Goal: Information Seeking & Learning: Learn about a topic

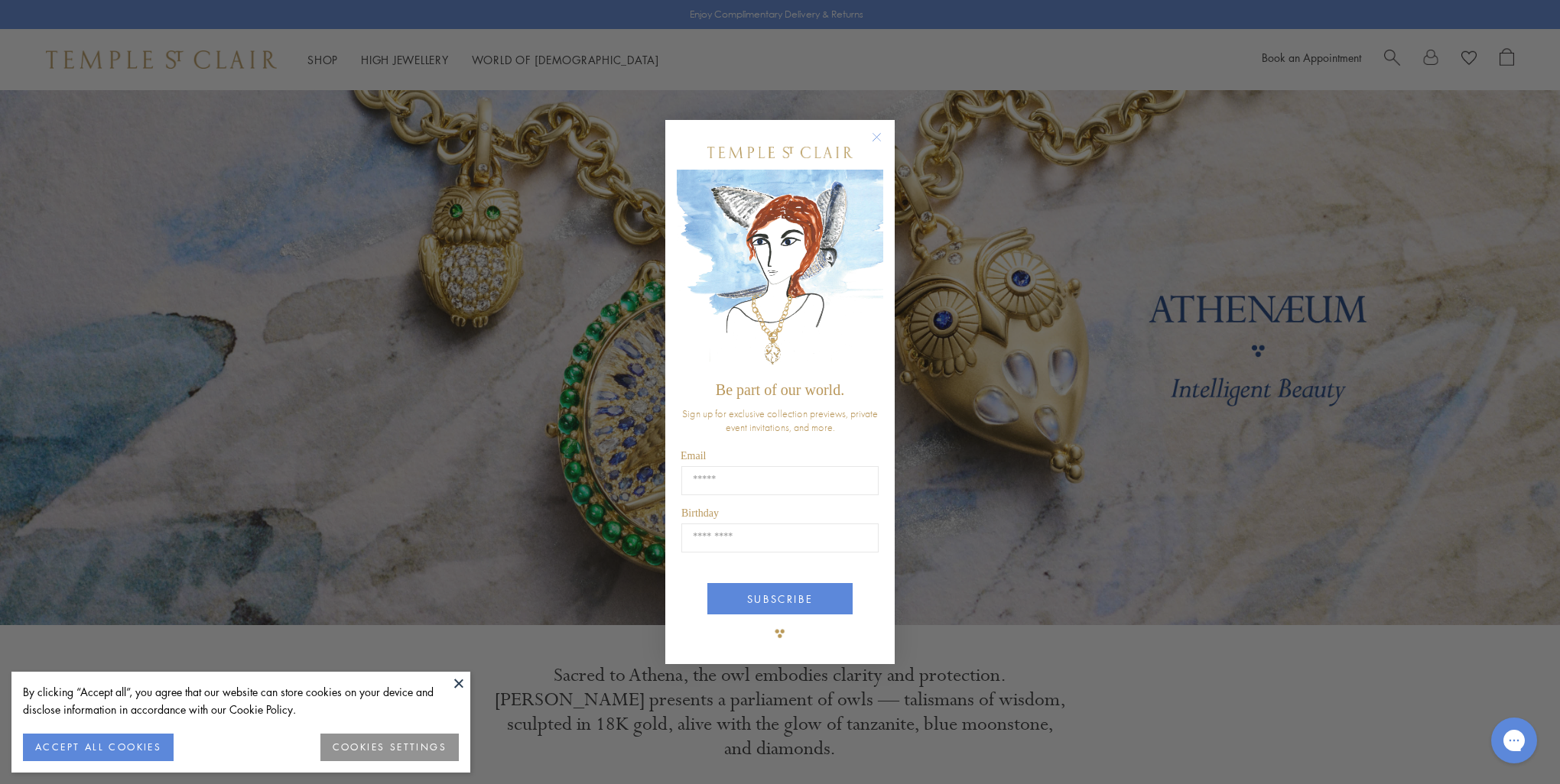
click at [877, 134] on circle "Close dialog" at bounding box center [876, 137] width 19 height 19
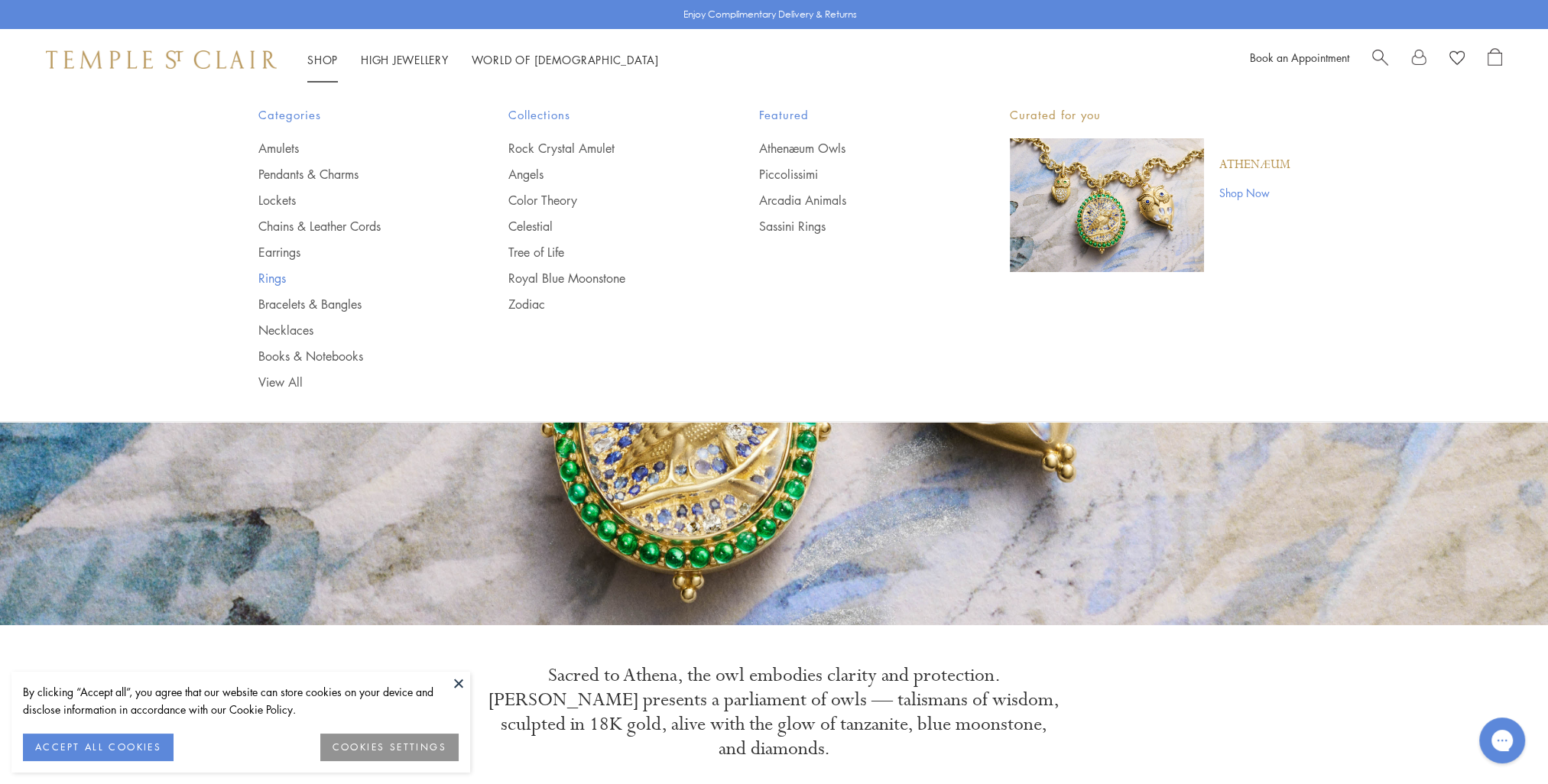
click at [285, 276] on link "Rings" at bounding box center [354, 278] width 190 height 17
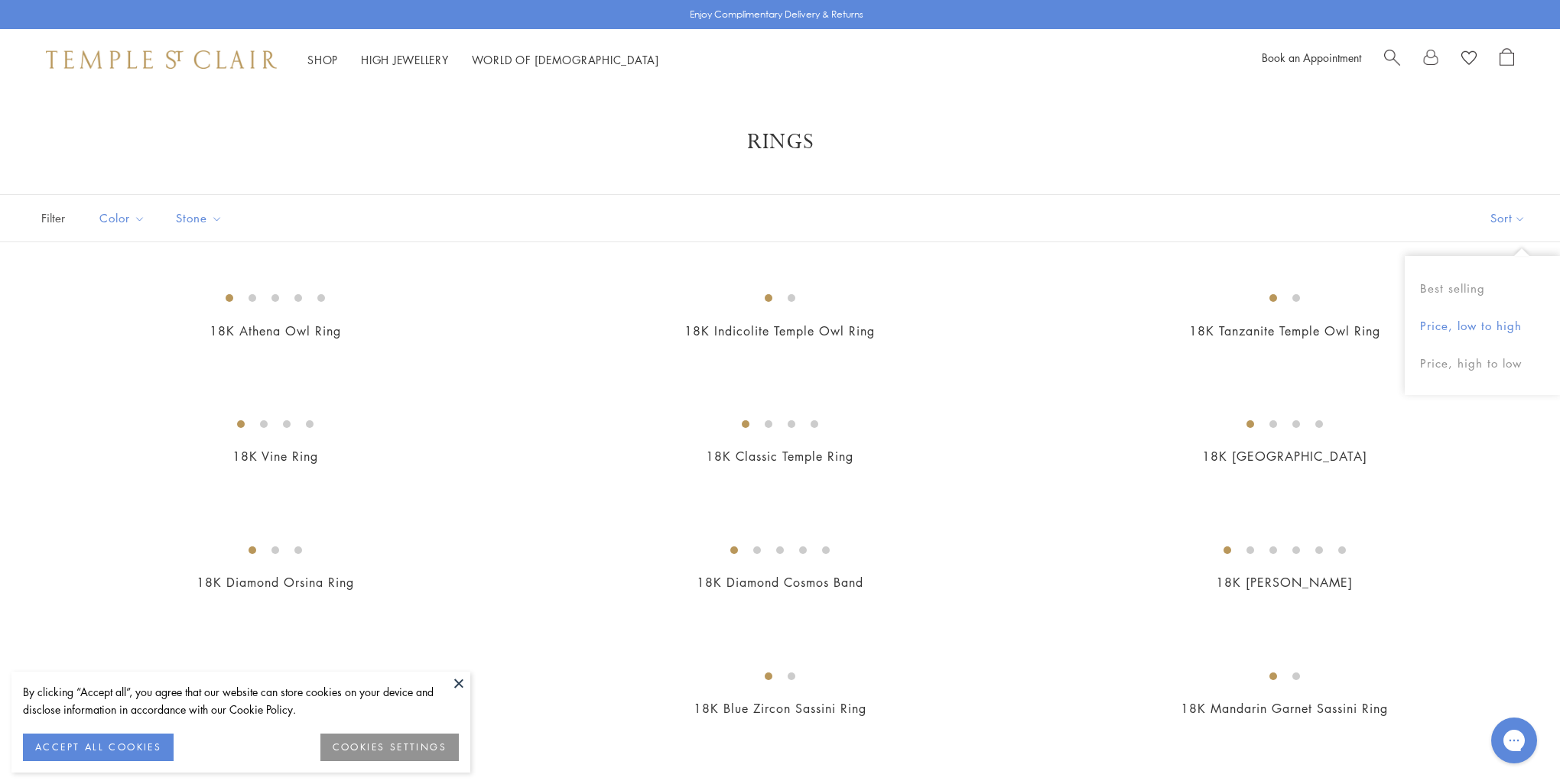
click at [1489, 326] on button "Price, low to high" at bounding box center [1481, 326] width 155 height 37
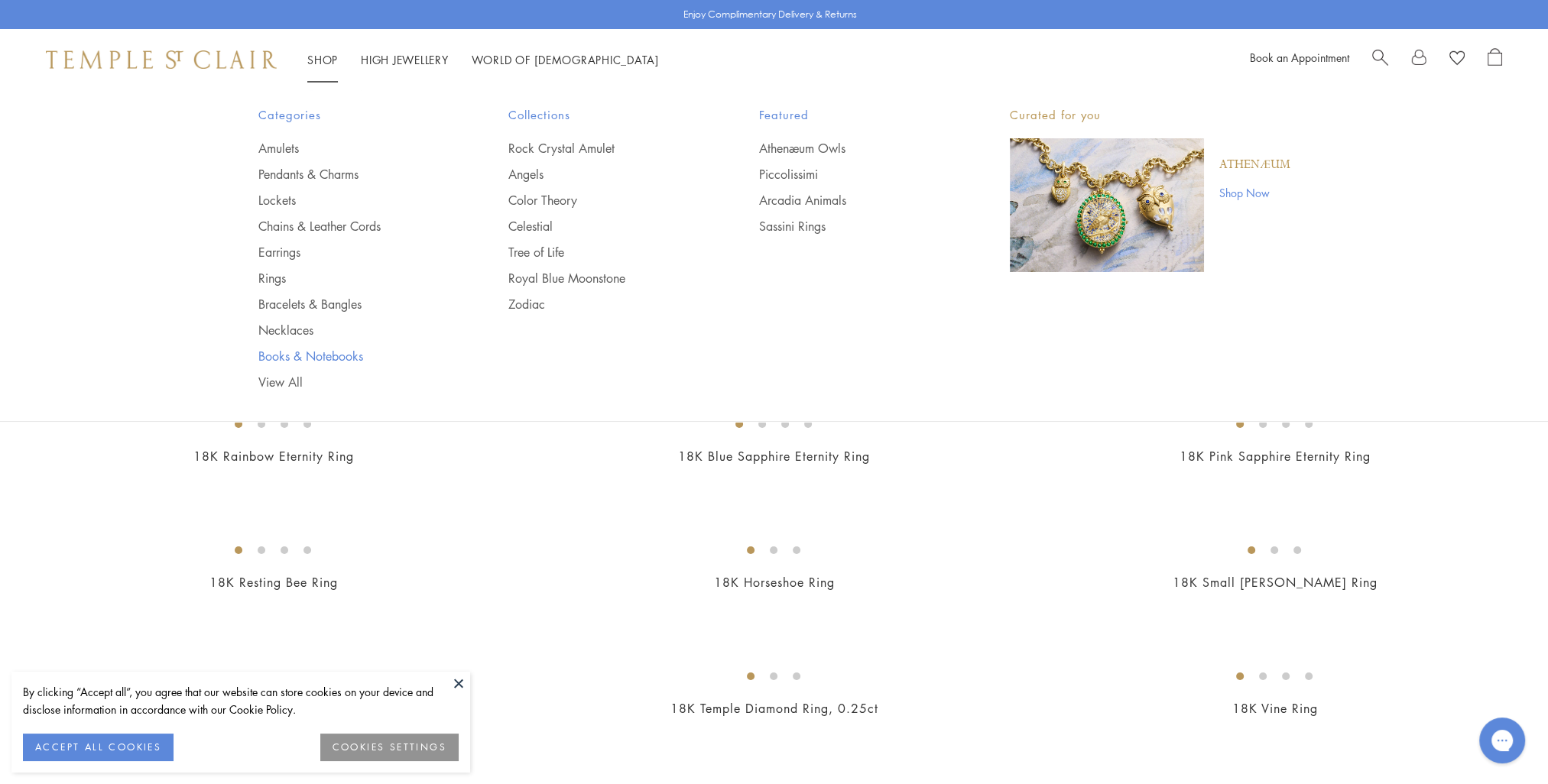
click at [288, 359] on link "Books & Notebooks" at bounding box center [354, 356] width 190 height 17
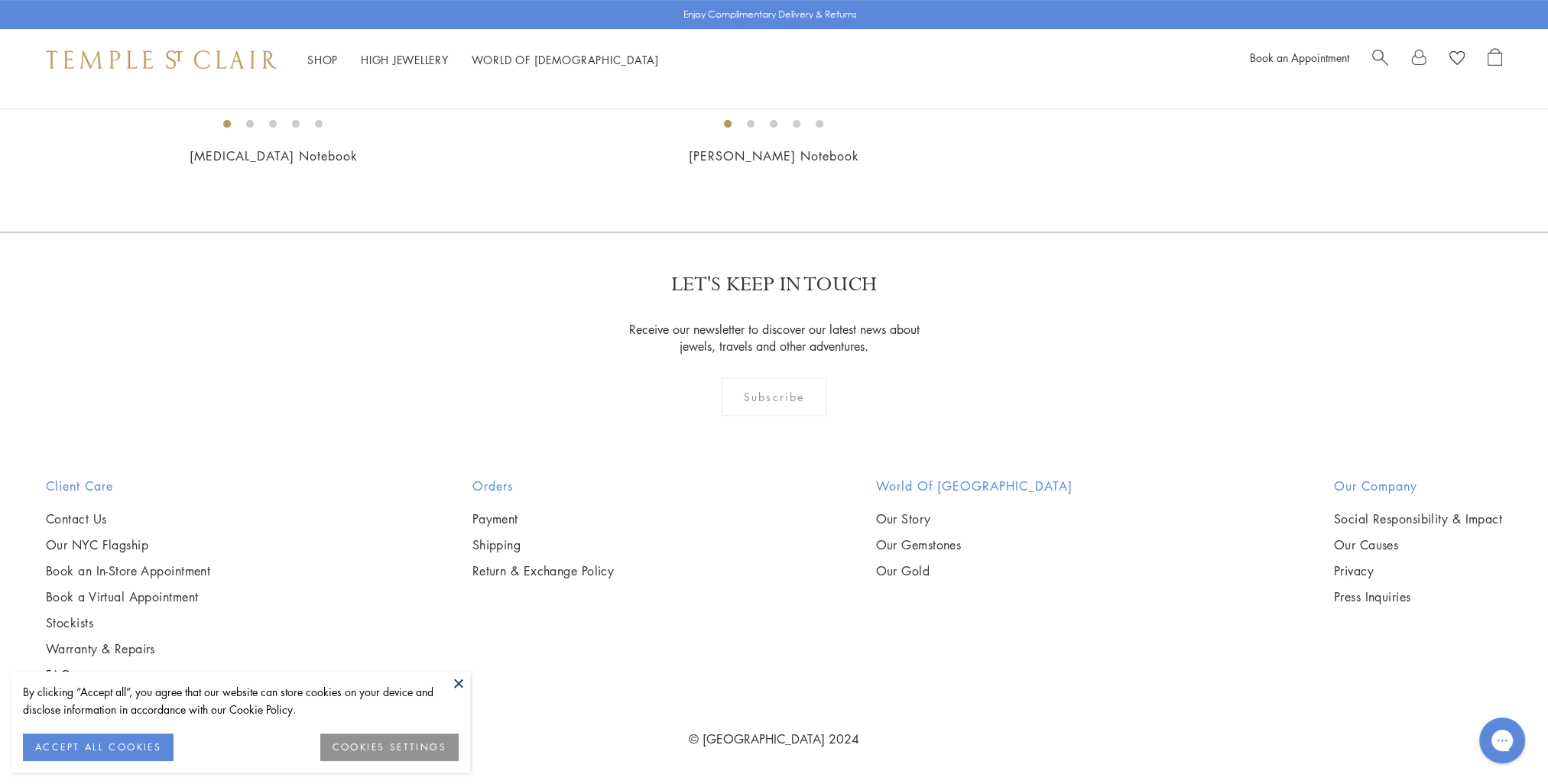
scroll to position [765, 0]
click at [0, 0] on img at bounding box center [0, 0] width 0 height 0
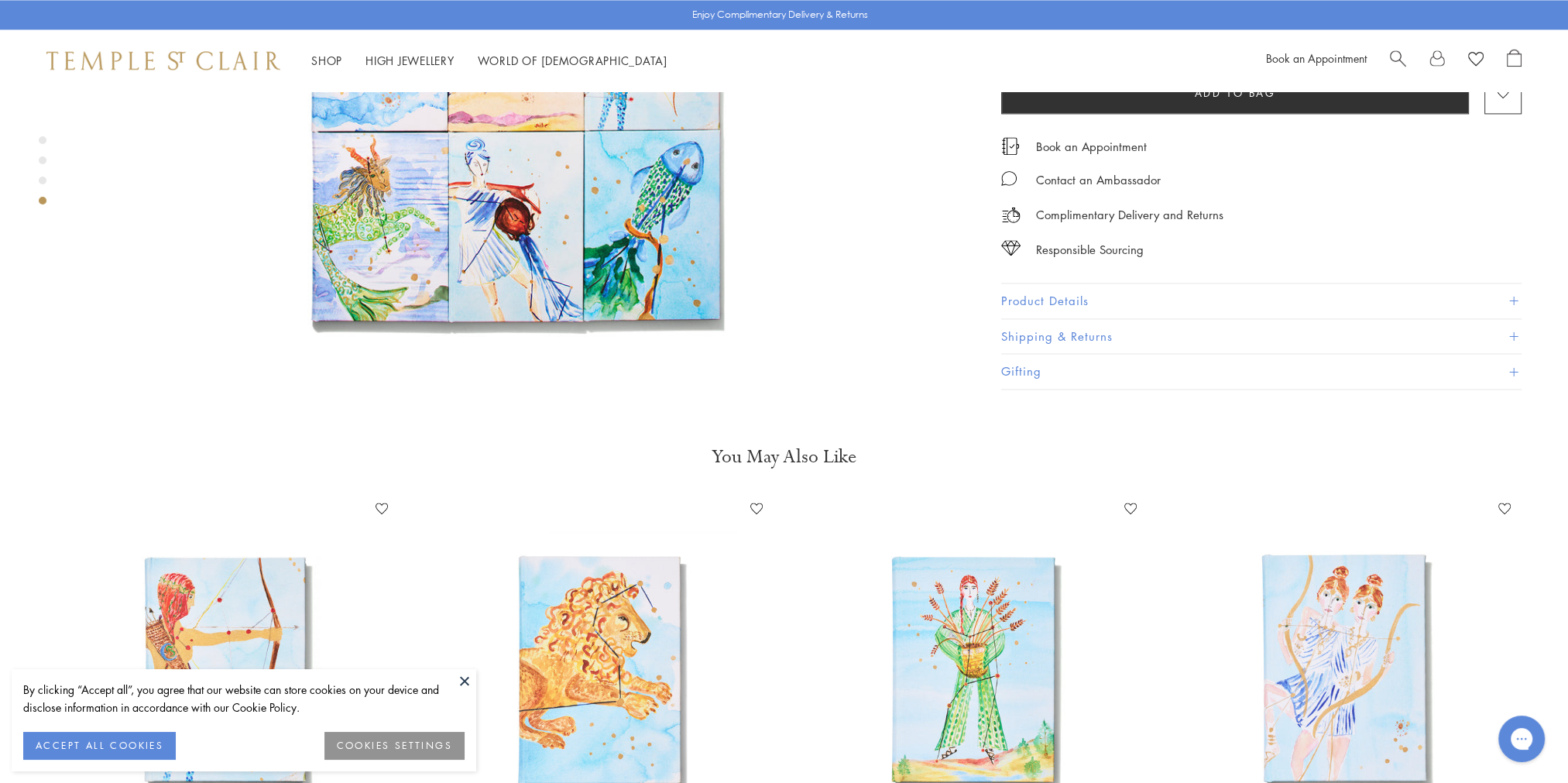
scroll to position [3486, 0]
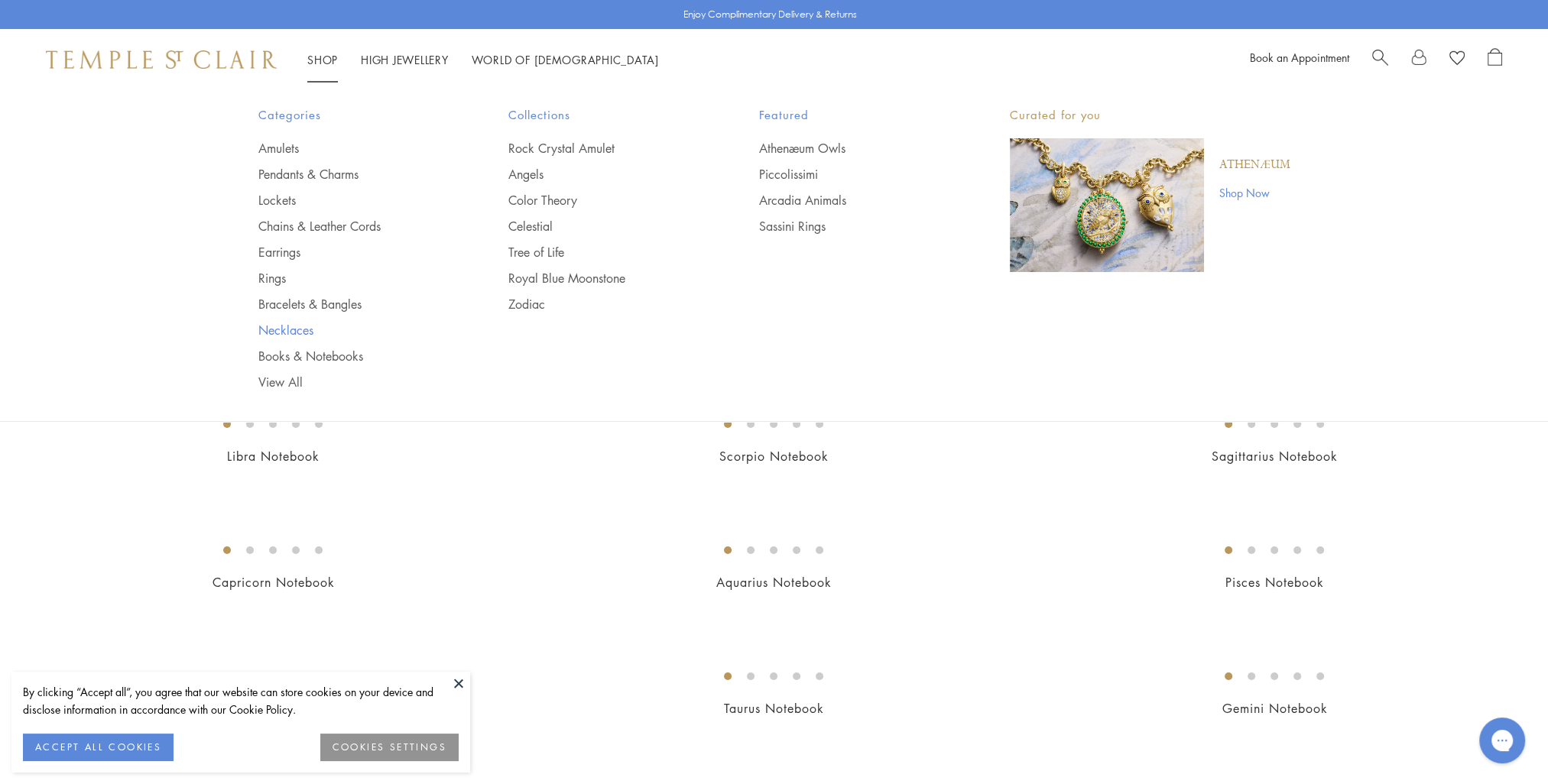
click at [281, 328] on link "Necklaces" at bounding box center [354, 330] width 190 height 17
click at [280, 330] on link "Necklaces" at bounding box center [354, 330] width 190 height 17
click at [272, 302] on link "Bracelets & Bangles" at bounding box center [354, 304] width 190 height 17
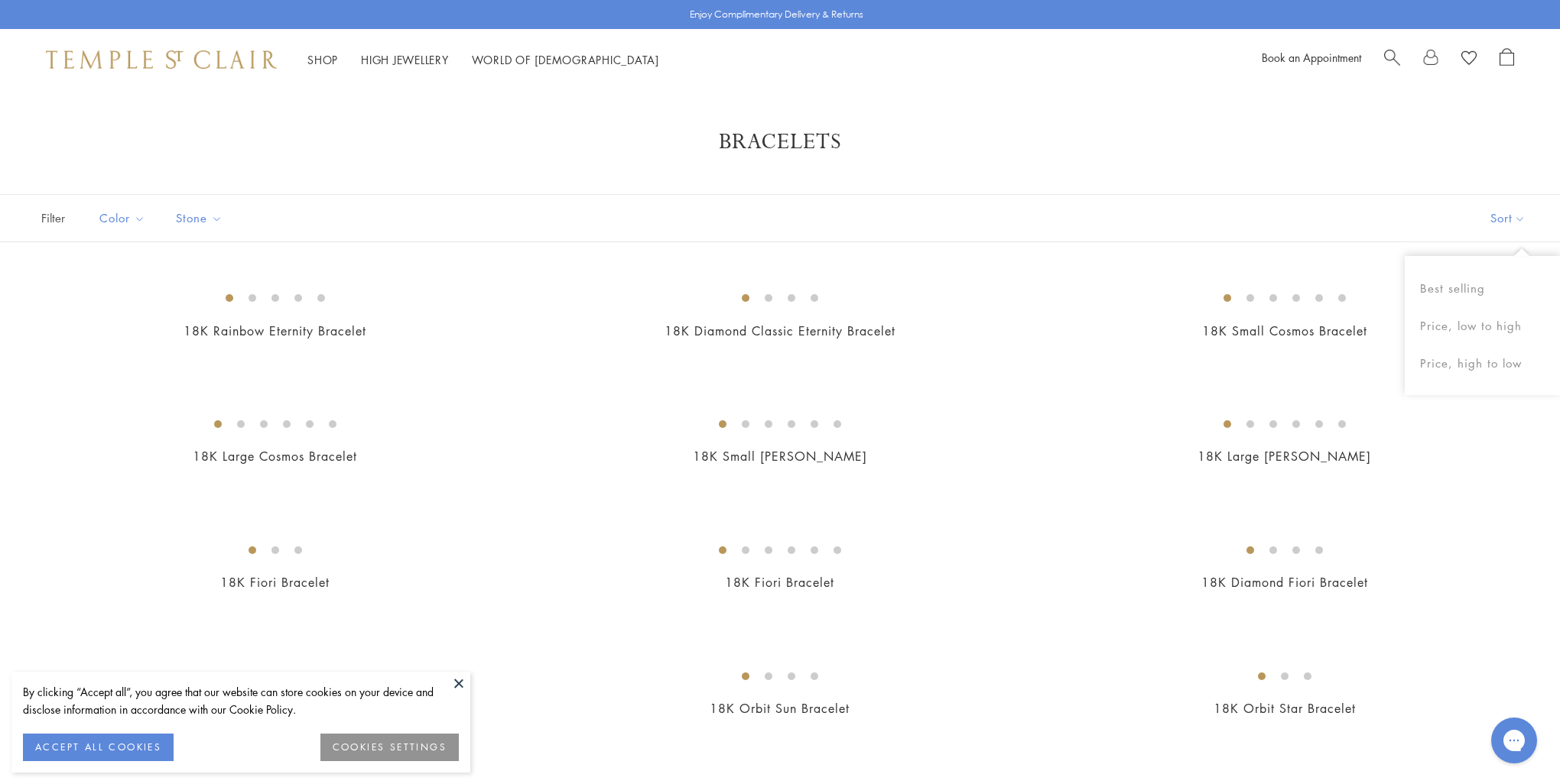
click at [1524, 224] on button "Sort" at bounding box center [1507, 218] width 104 height 47
click at [1462, 326] on button "Price, low to high" at bounding box center [1481, 326] width 155 height 37
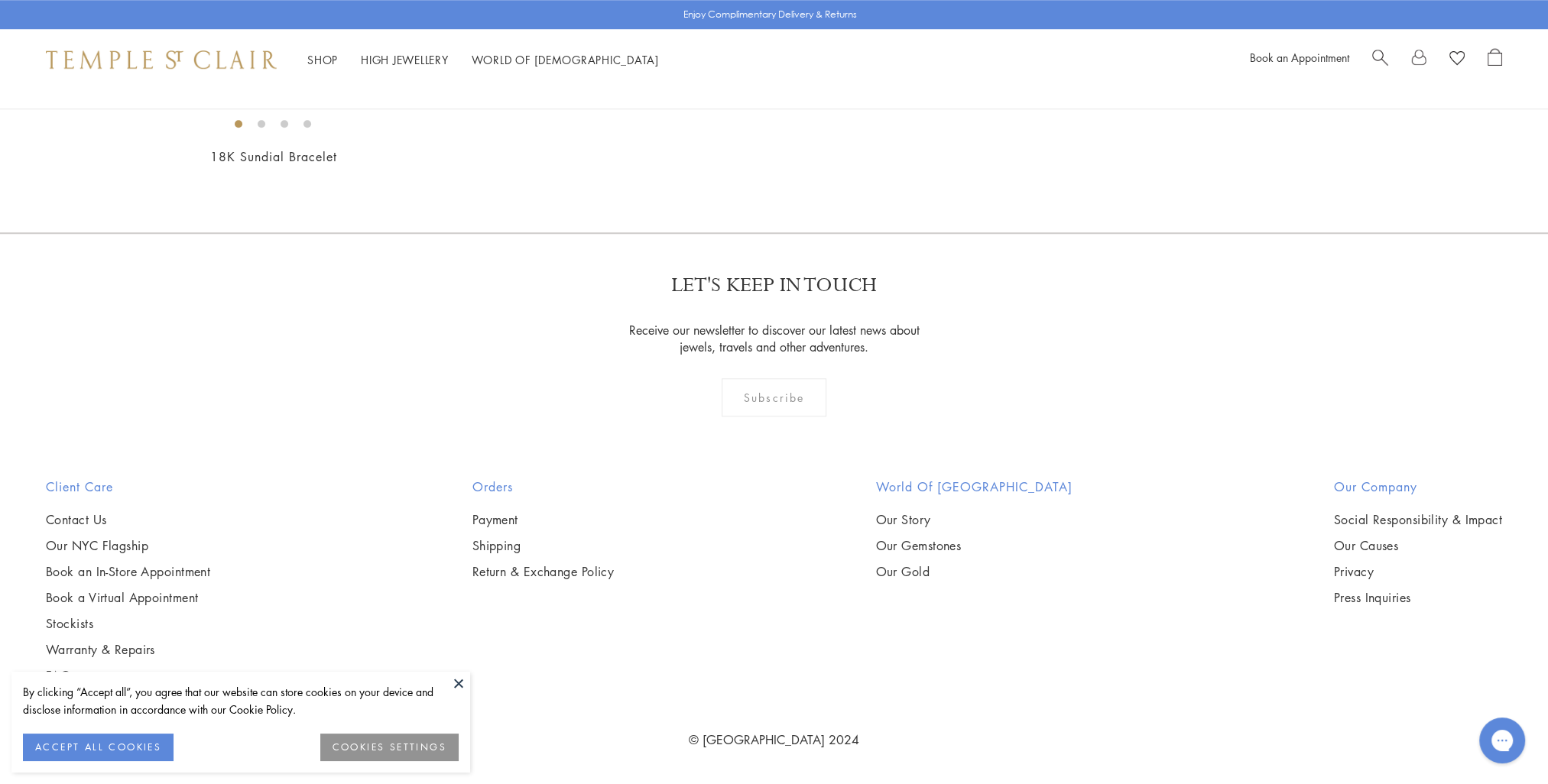
scroll to position [1911, 0]
click at [0, 0] on img at bounding box center [0, 0] width 0 height 0
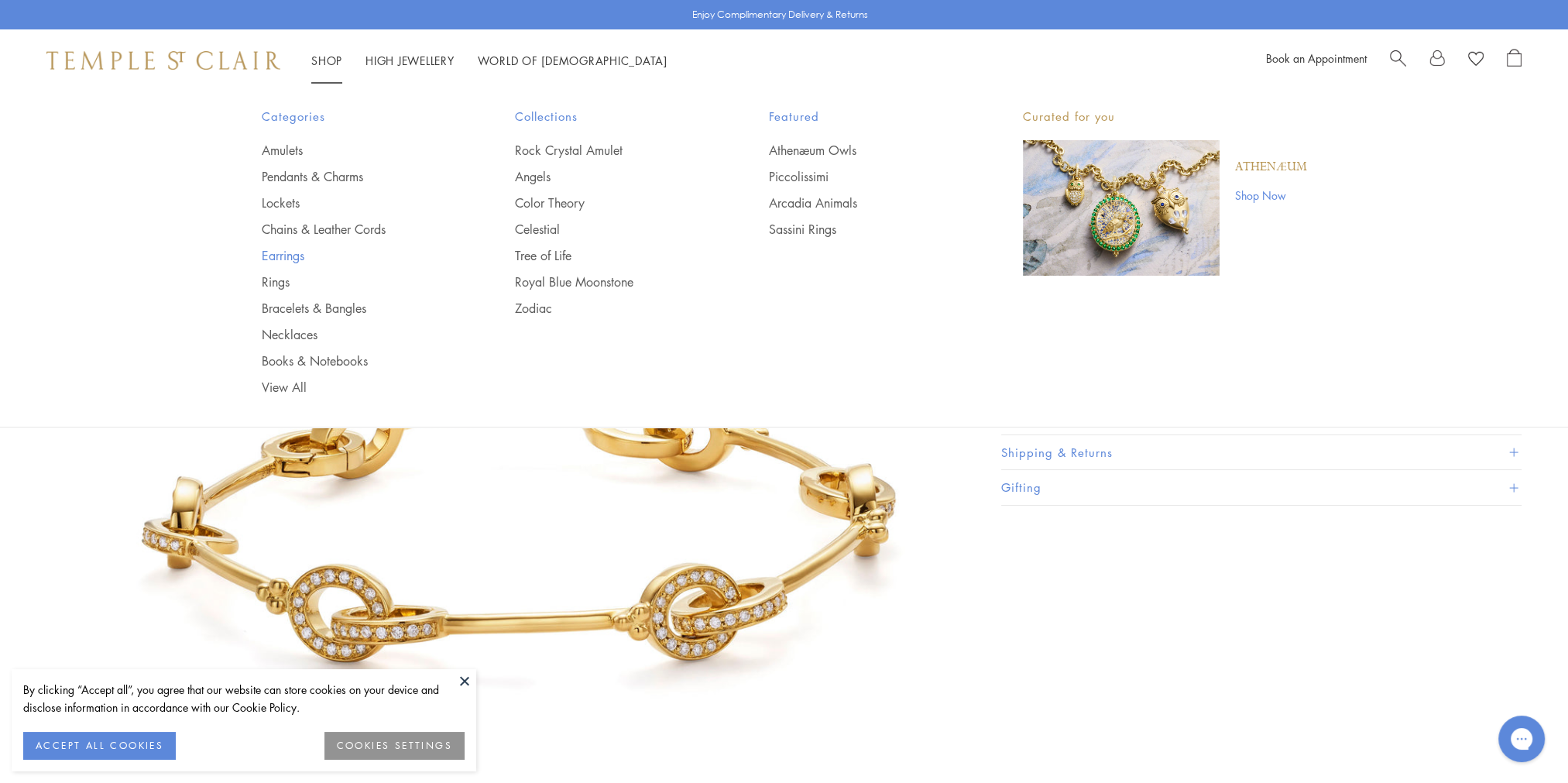
click at [278, 255] on link "Earrings" at bounding box center [358, 256] width 192 height 17
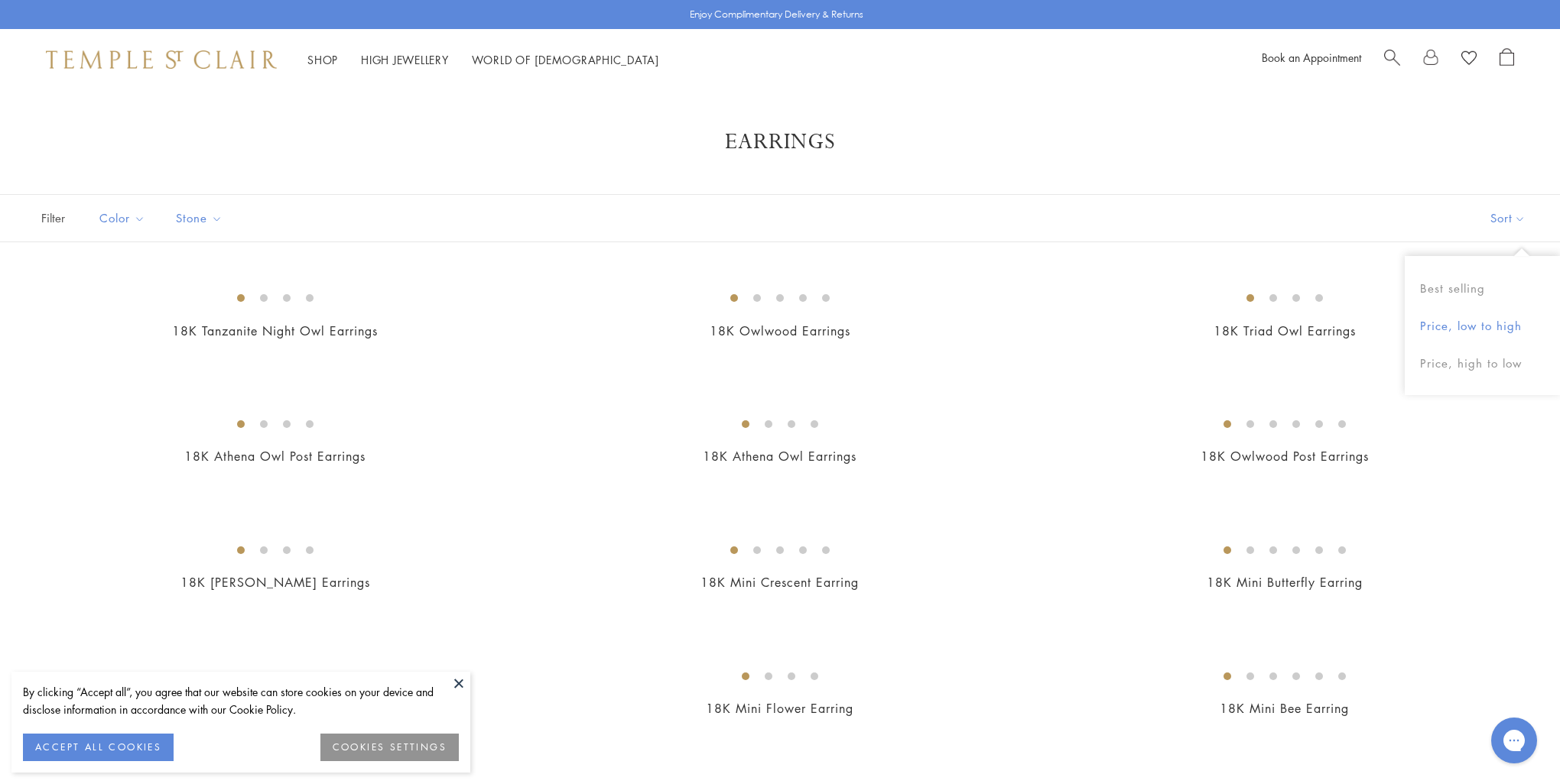
click at [1467, 330] on button "Price, low to high" at bounding box center [1481, 326] width 155 height 37
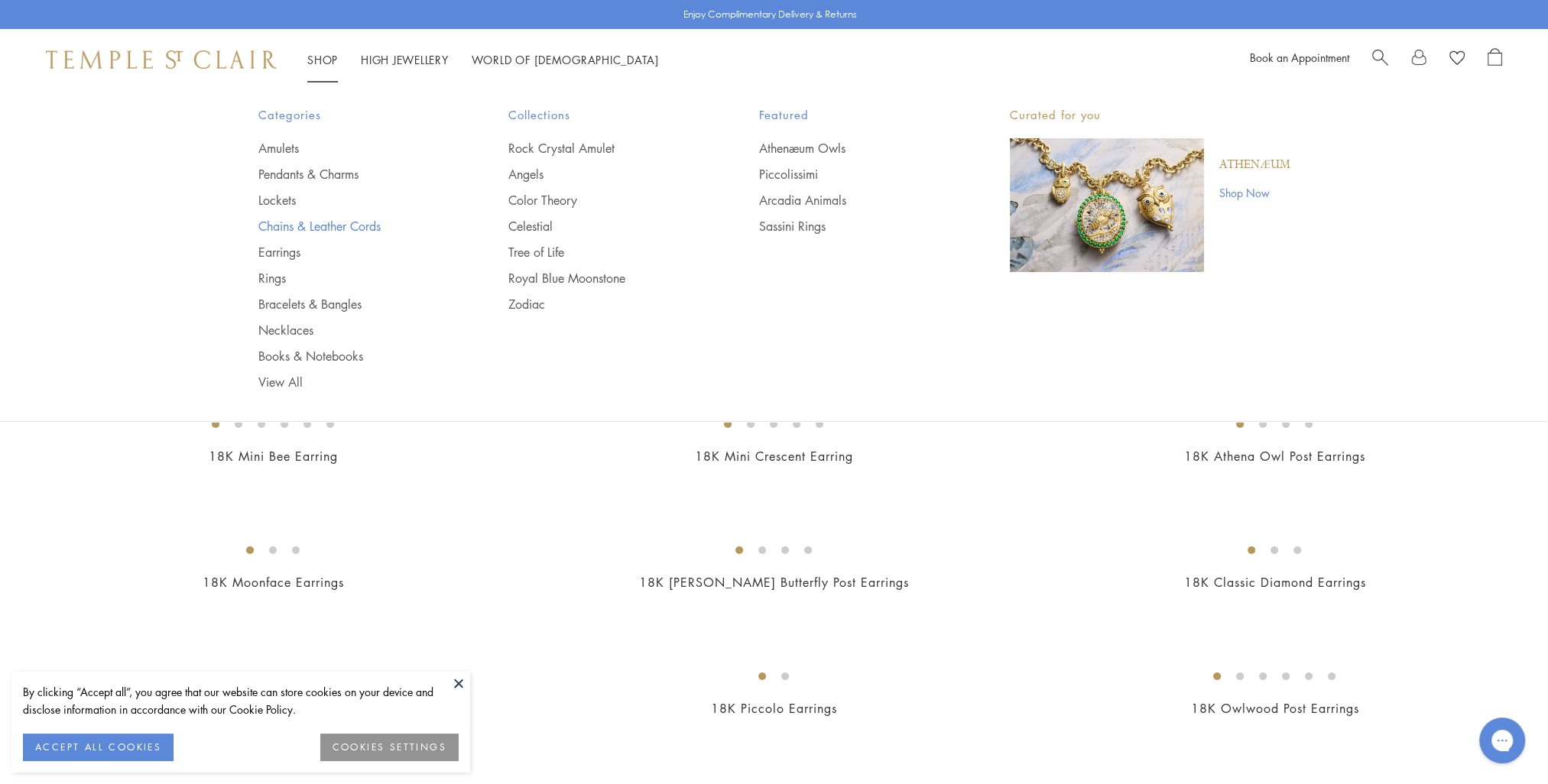
click at [281, 228] on link "Chains & Leather Cords" at bounding box center [354, 226] width 190 height 17
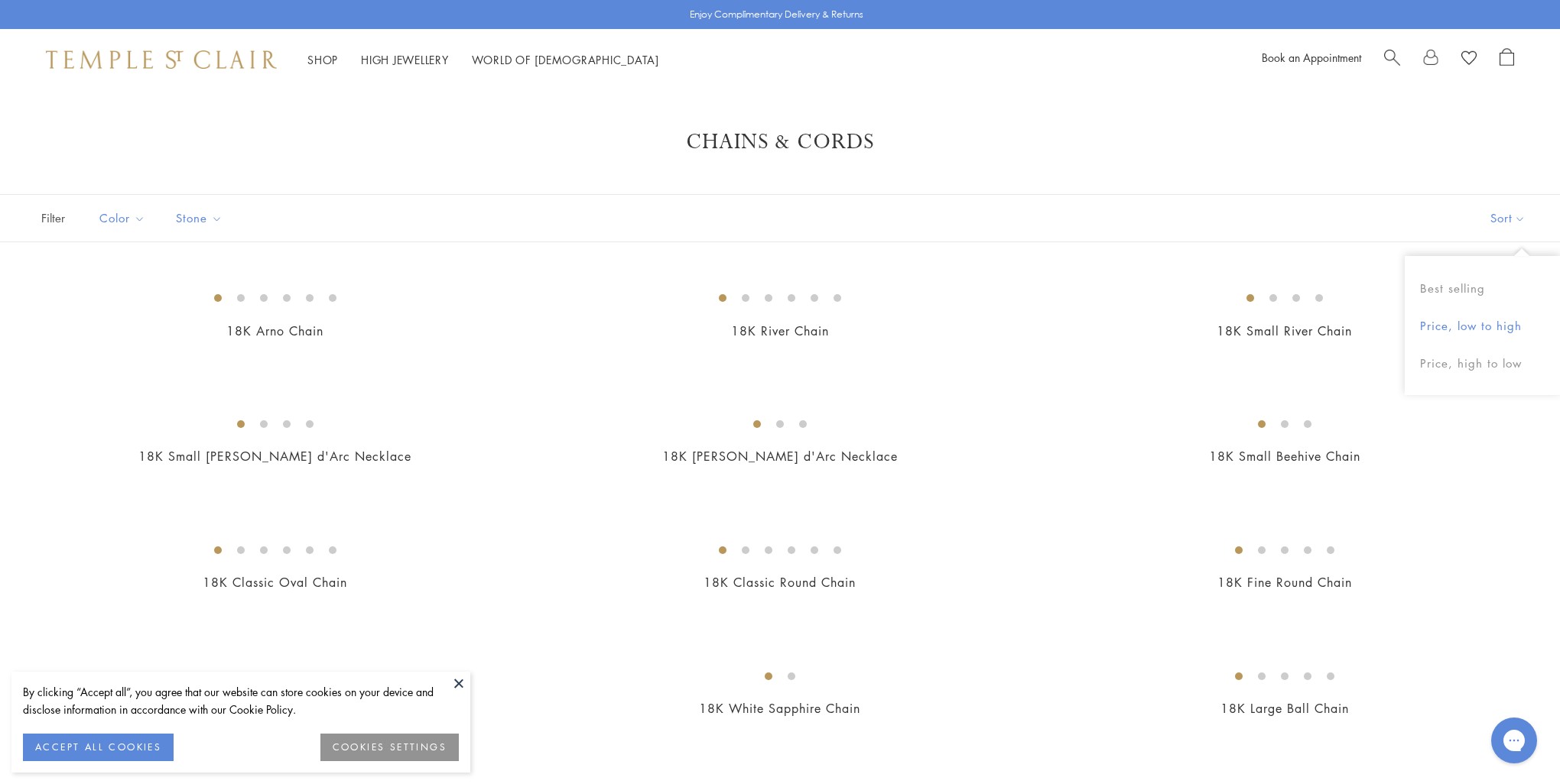
click at [1468, 335] on button "Price, low to high" at bounding box center [1481, 326] width 155 height 37
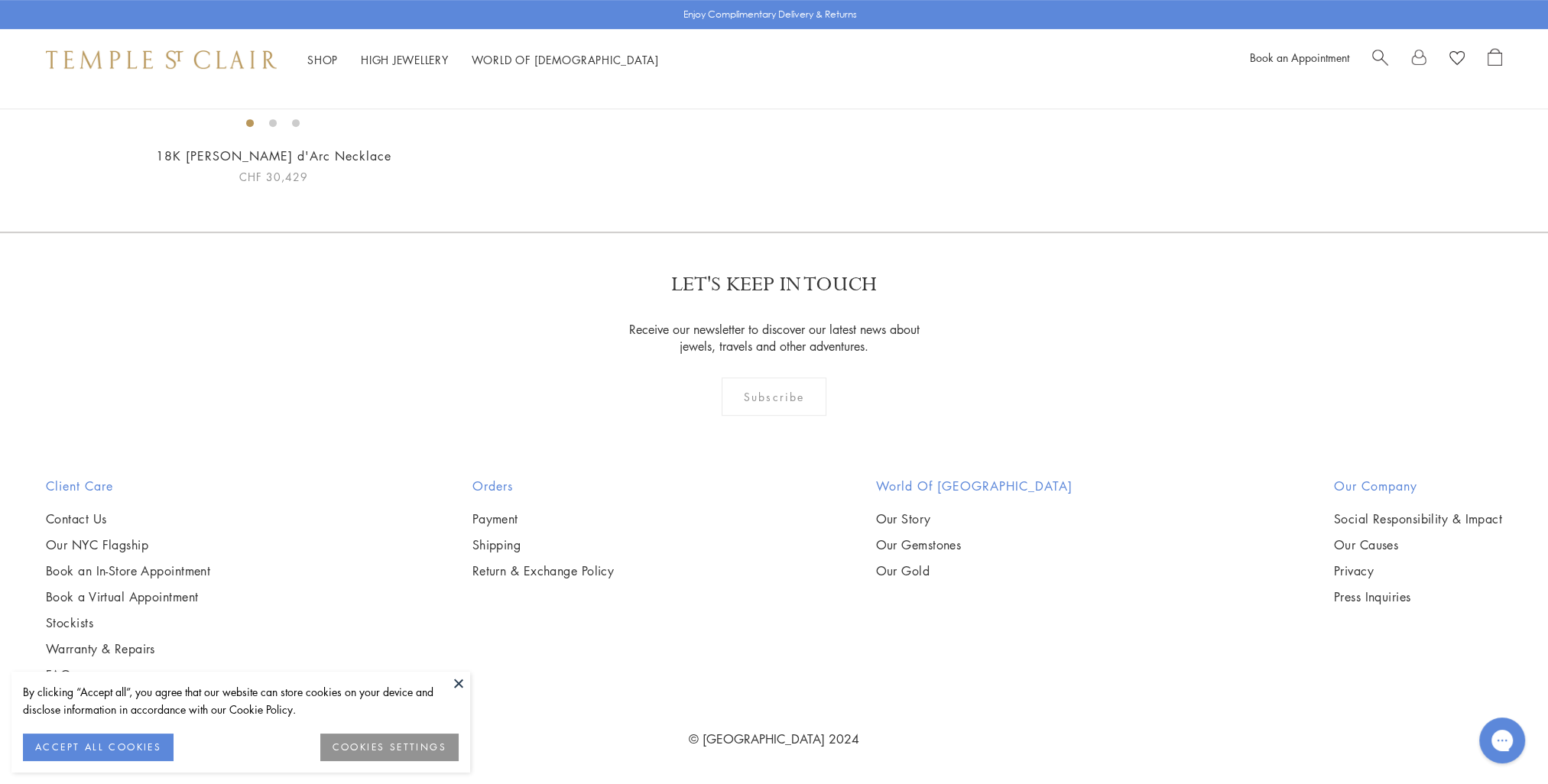
scroll to position [4205, 0]
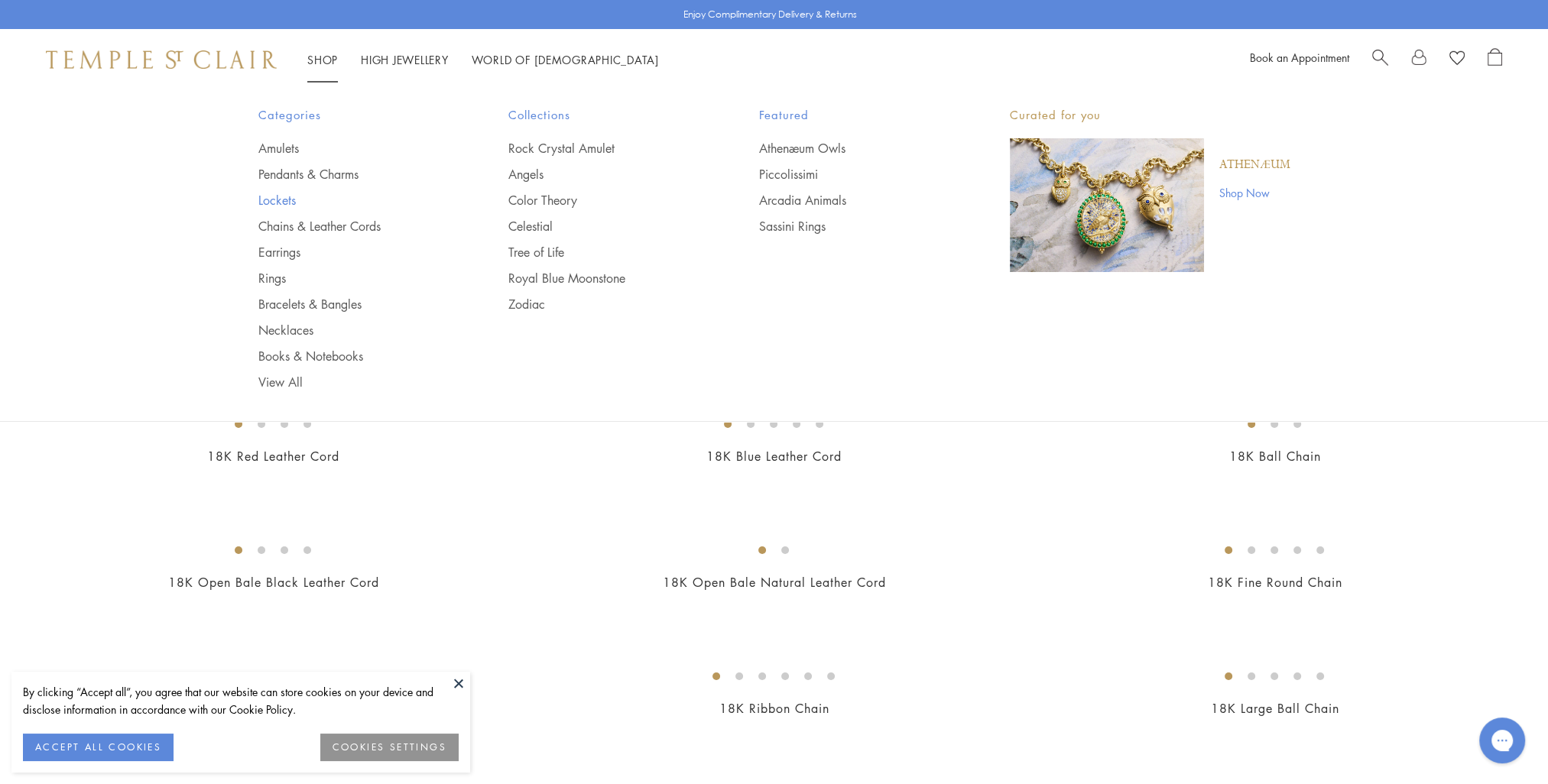
click at [271, 199] on link "Lockets" at bounding box center [354, 200] width 190 height 17
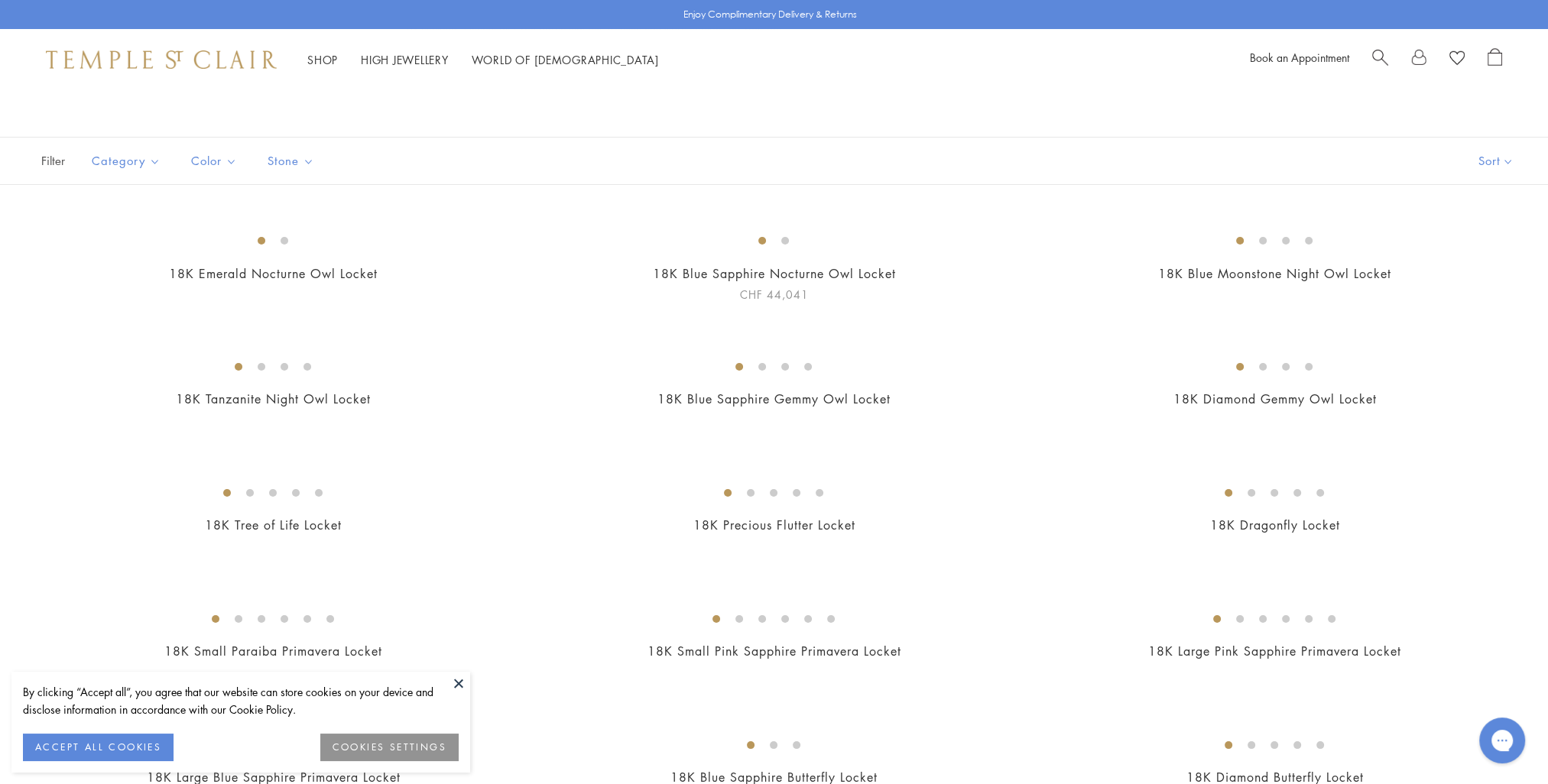
scroll to position [153, 0]
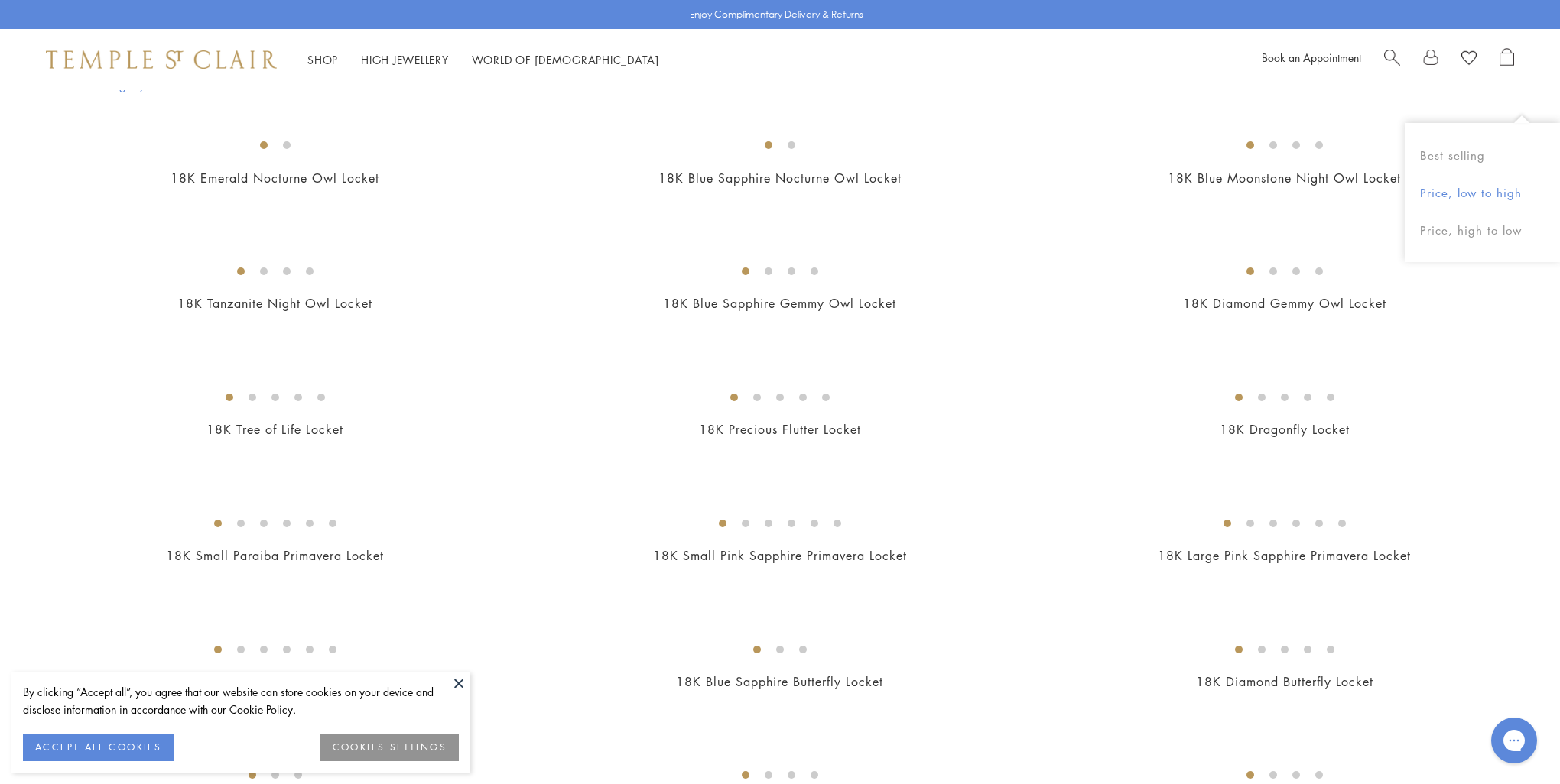
click at [1465, 191] on button "Price, low to high" at bounding box center [1481, 193] width 155 height 37
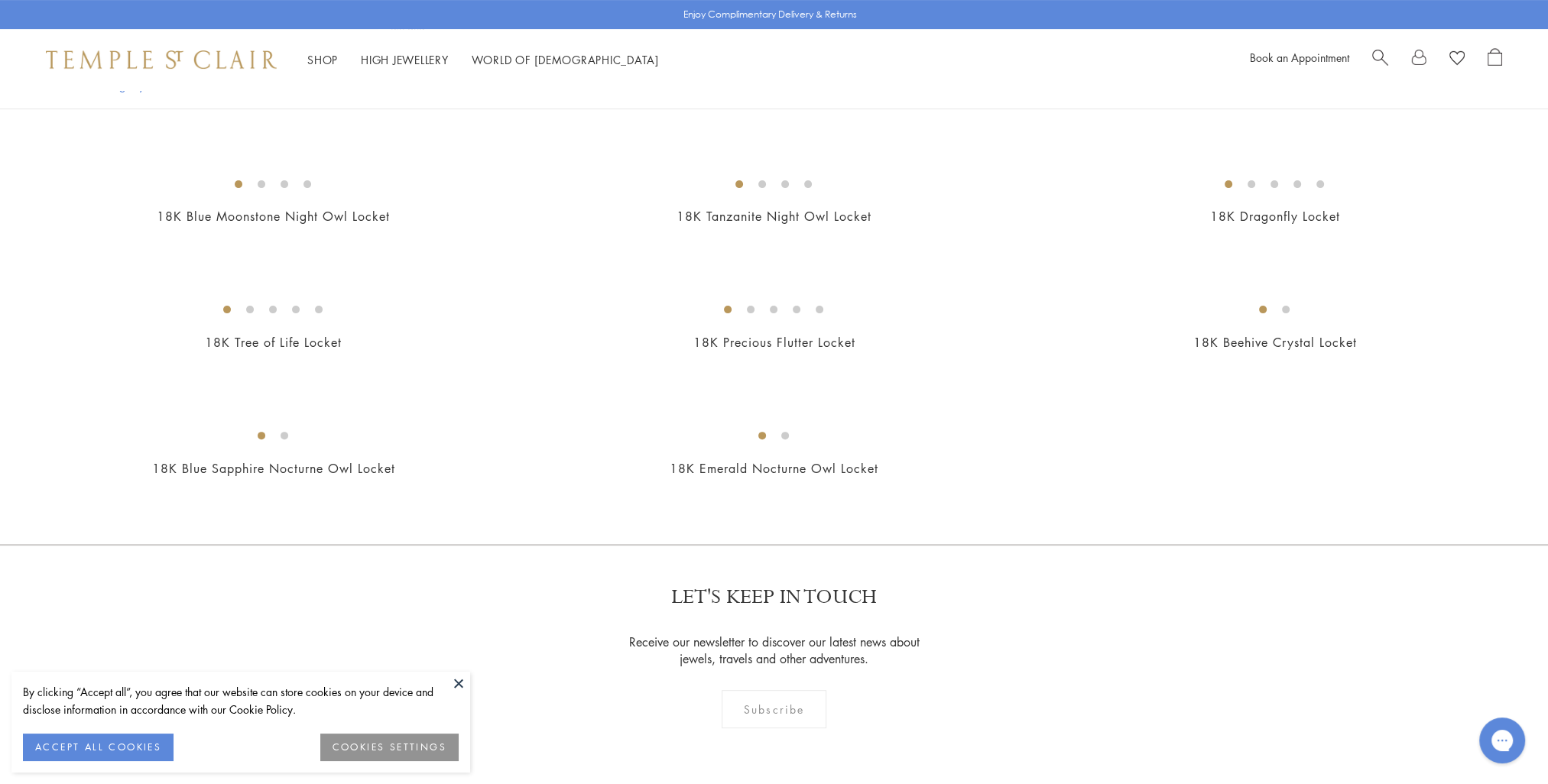
scroll to position [744, 0]
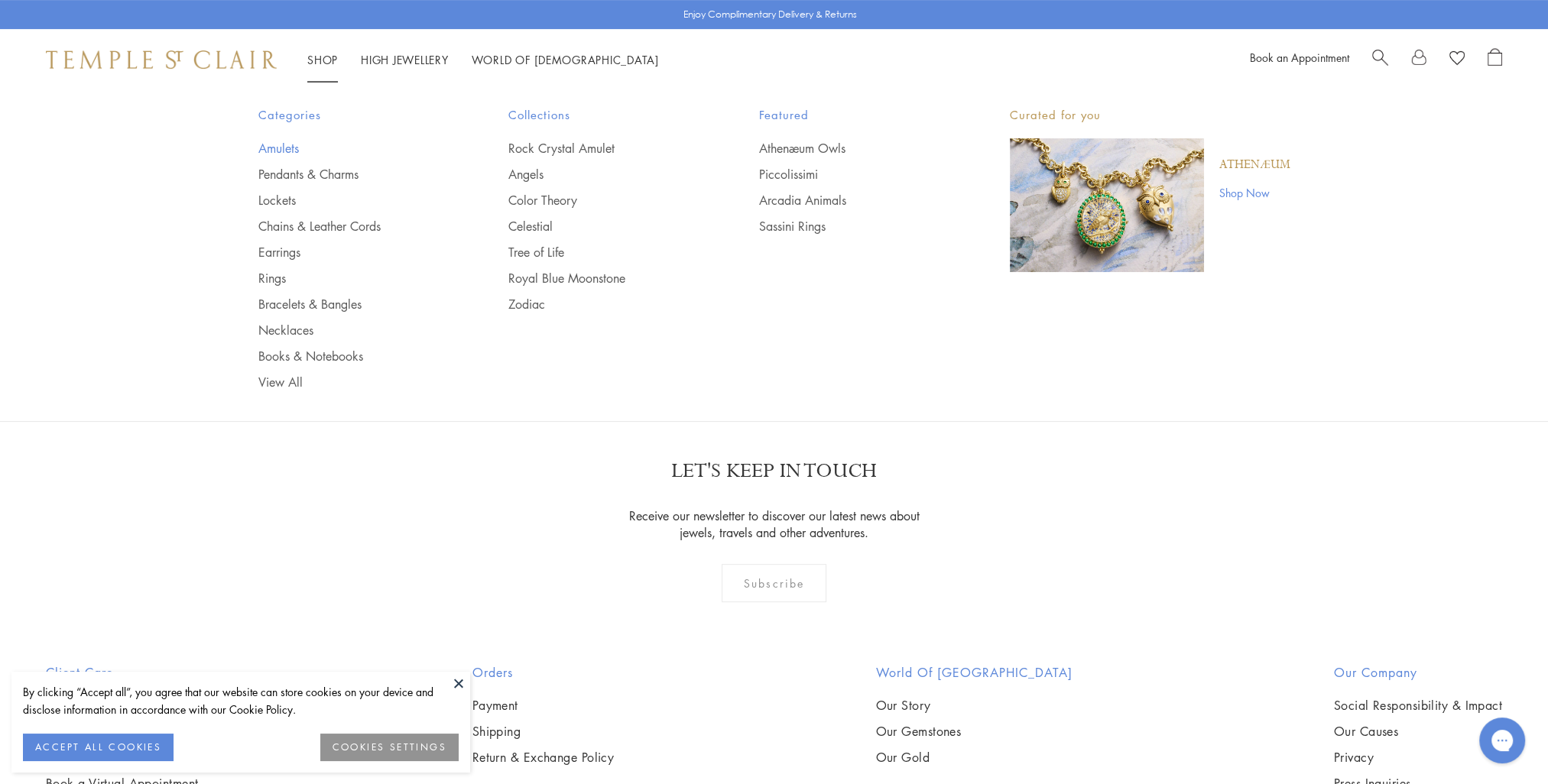
click at [279, 146] on link "Amulets" at bounding box center [354, 148] width 190 height 17
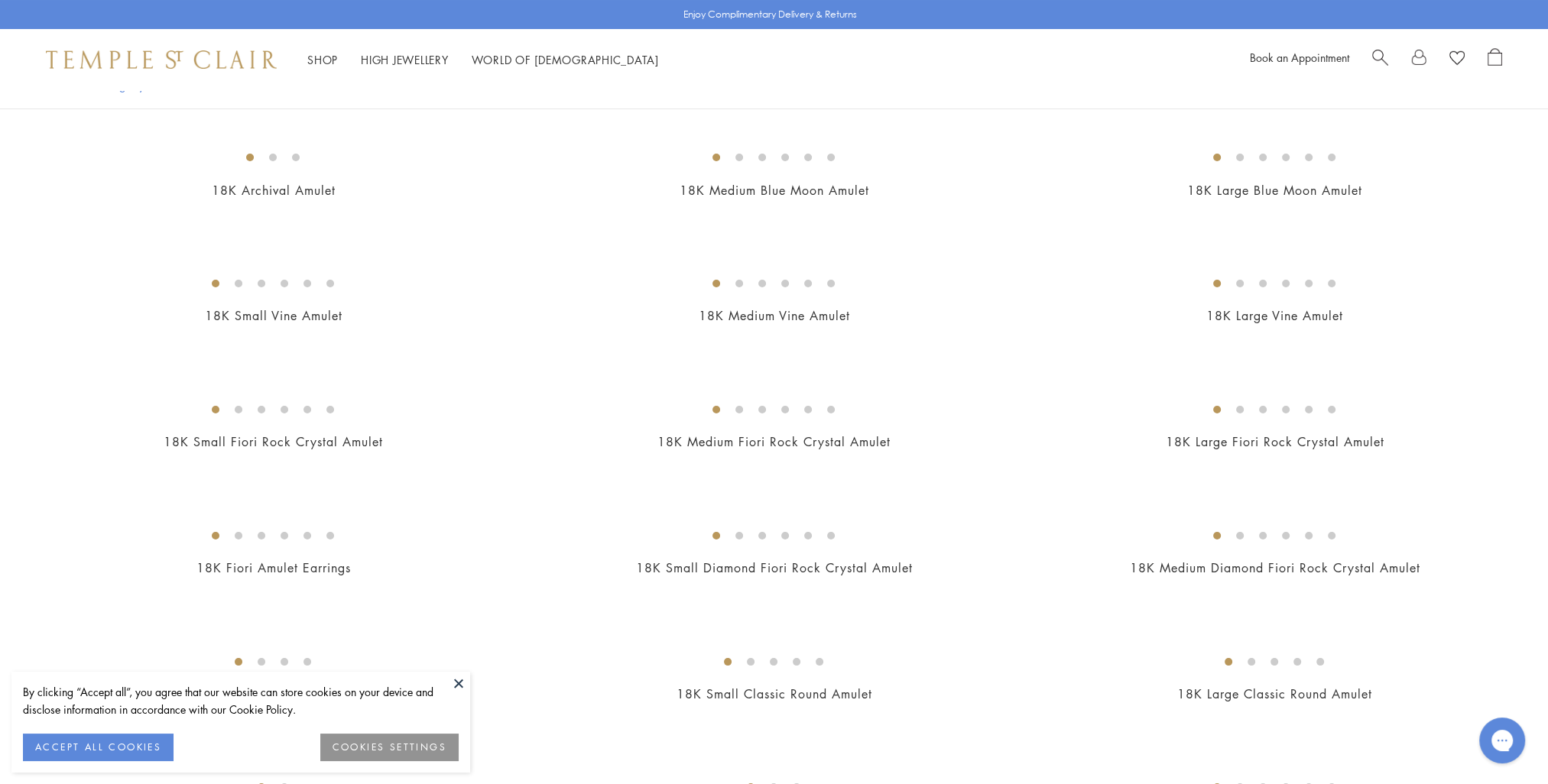
scroll to position [153, 0]
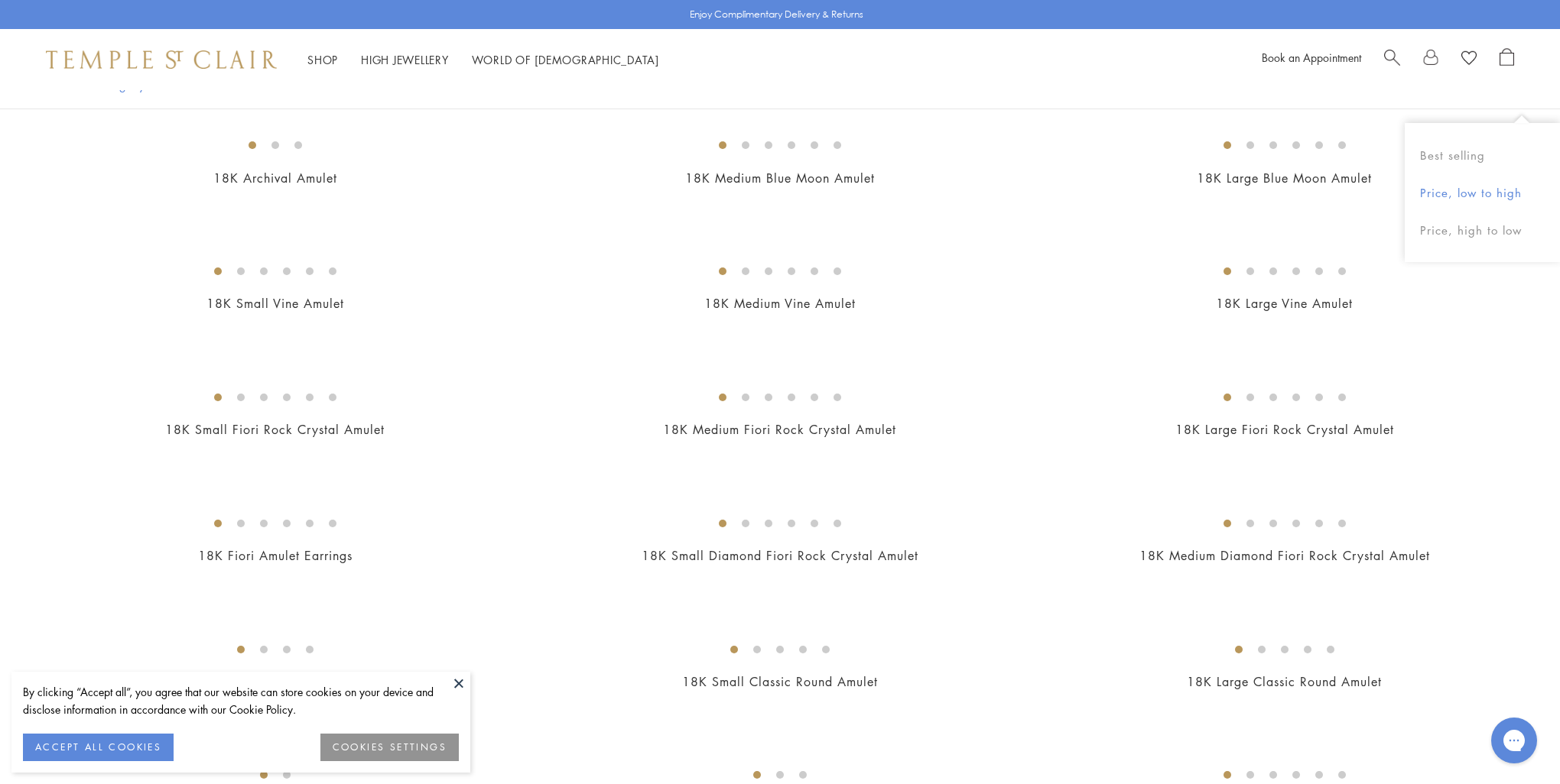
click at [1486, 196] on button "Price, low to high" at bounding box center [1481, 193] width 155 height 37
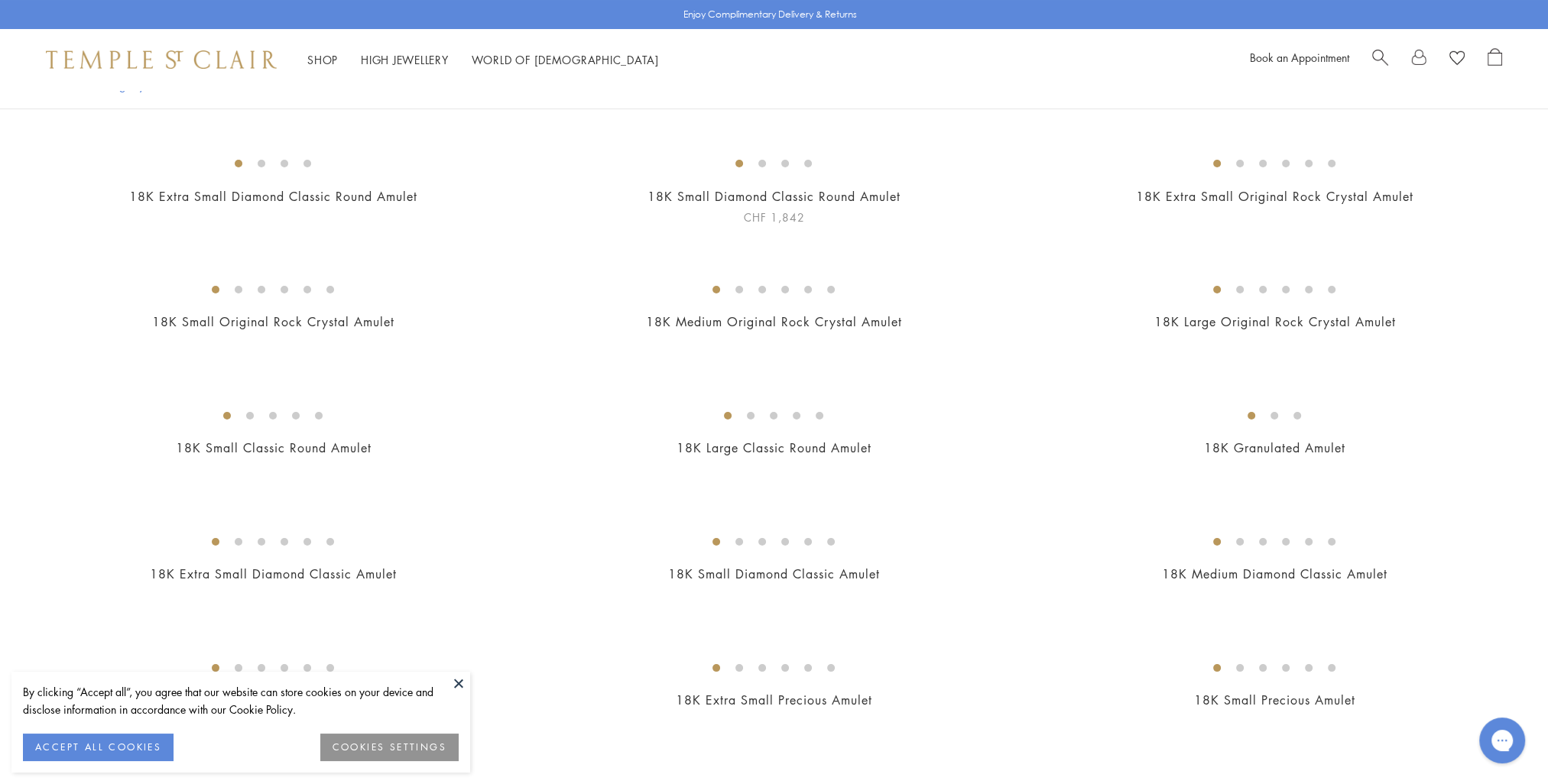
scroll to position [133, 0]
click at [0, 0] on img at bounding box center [0, 0] width 0 height 0
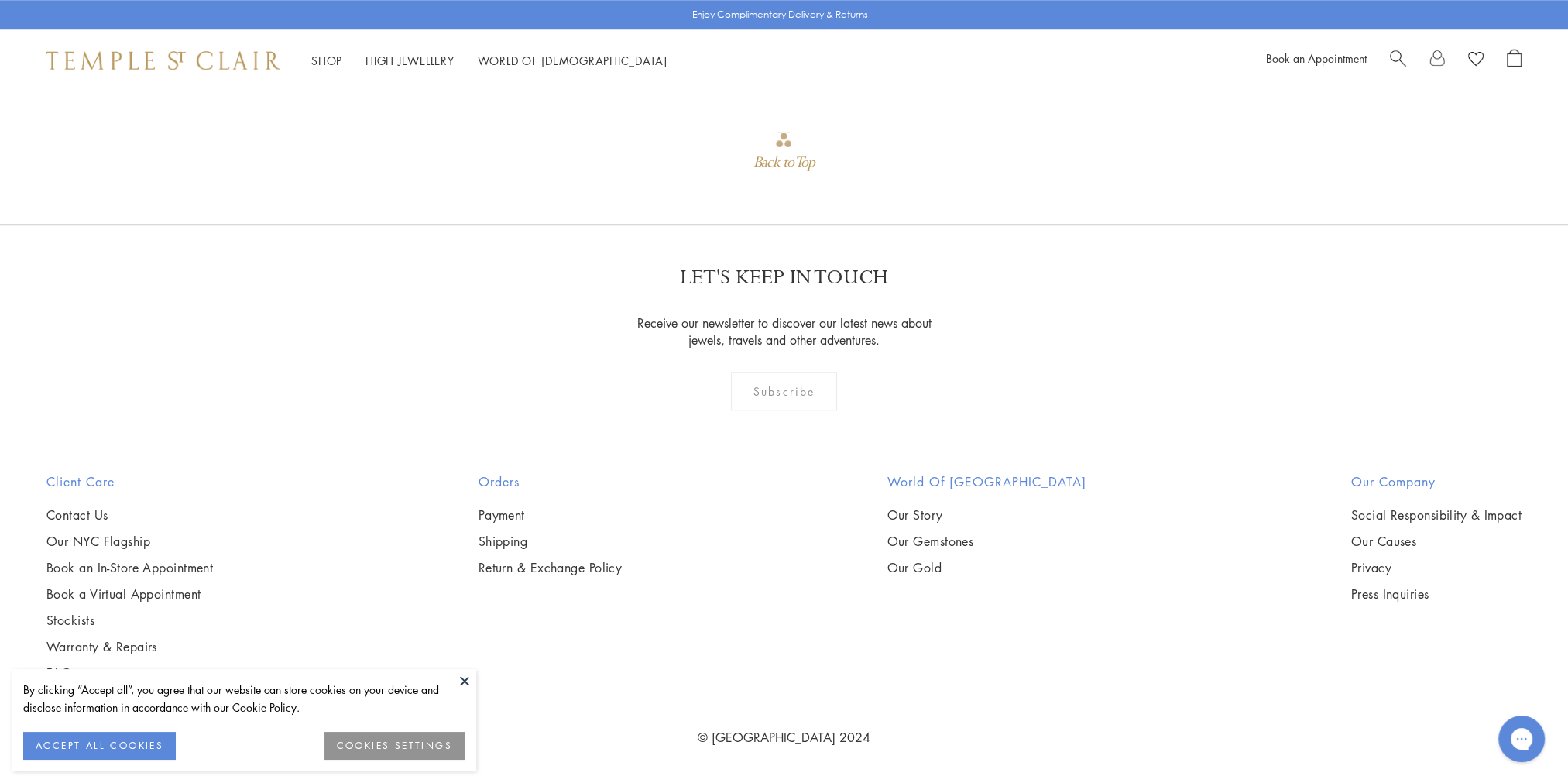
scroll to position [2758, 0]
click at [470, 681] on button at bounding box center [465, 681] width 23 height 23
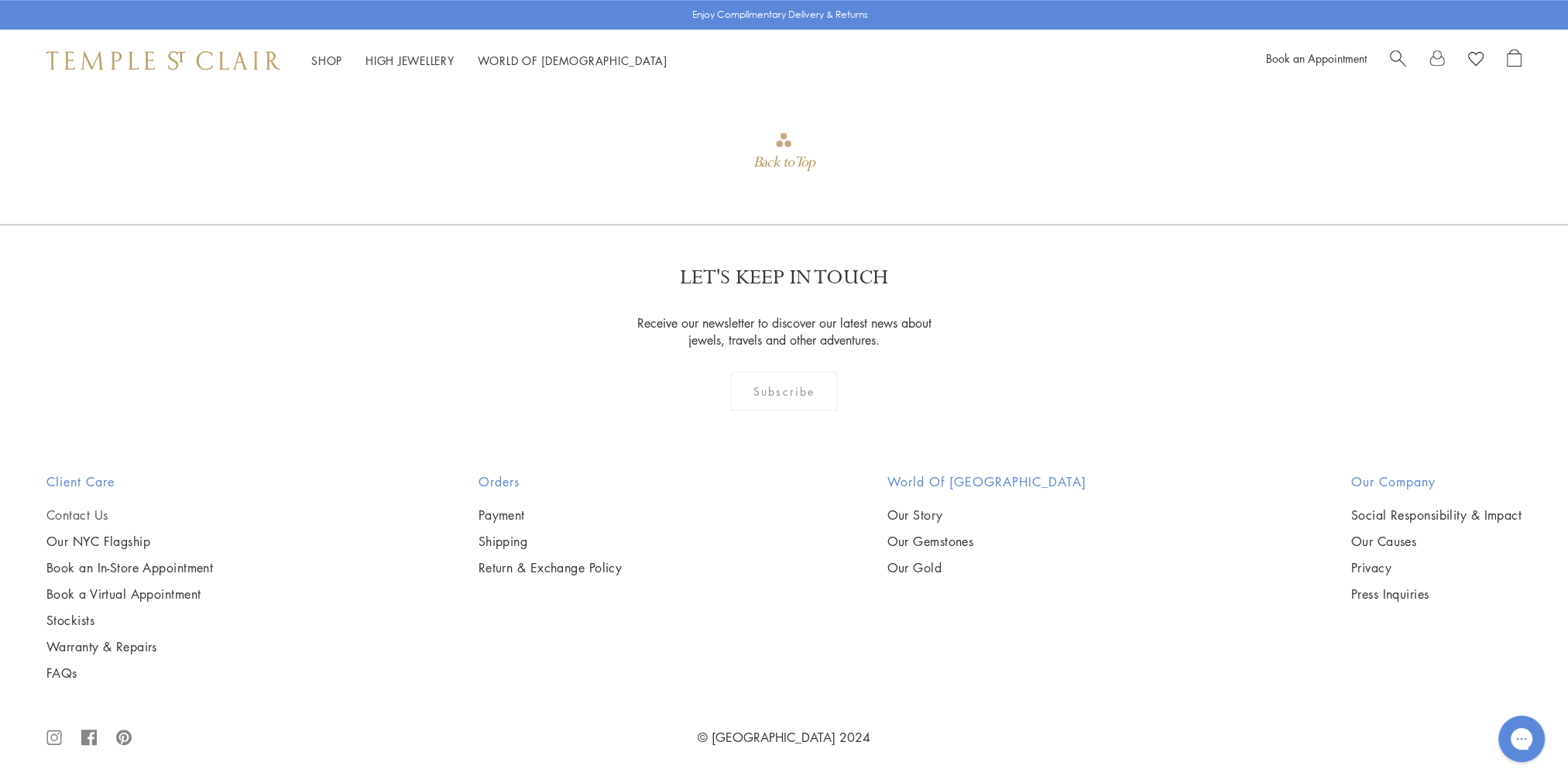
click at [71, 523] on ul "Contact Us Our NYC Flagship Book an In-Store Appointment Book a Virtual Appoint…" at bounding box center [130, 594] width 167 height 175
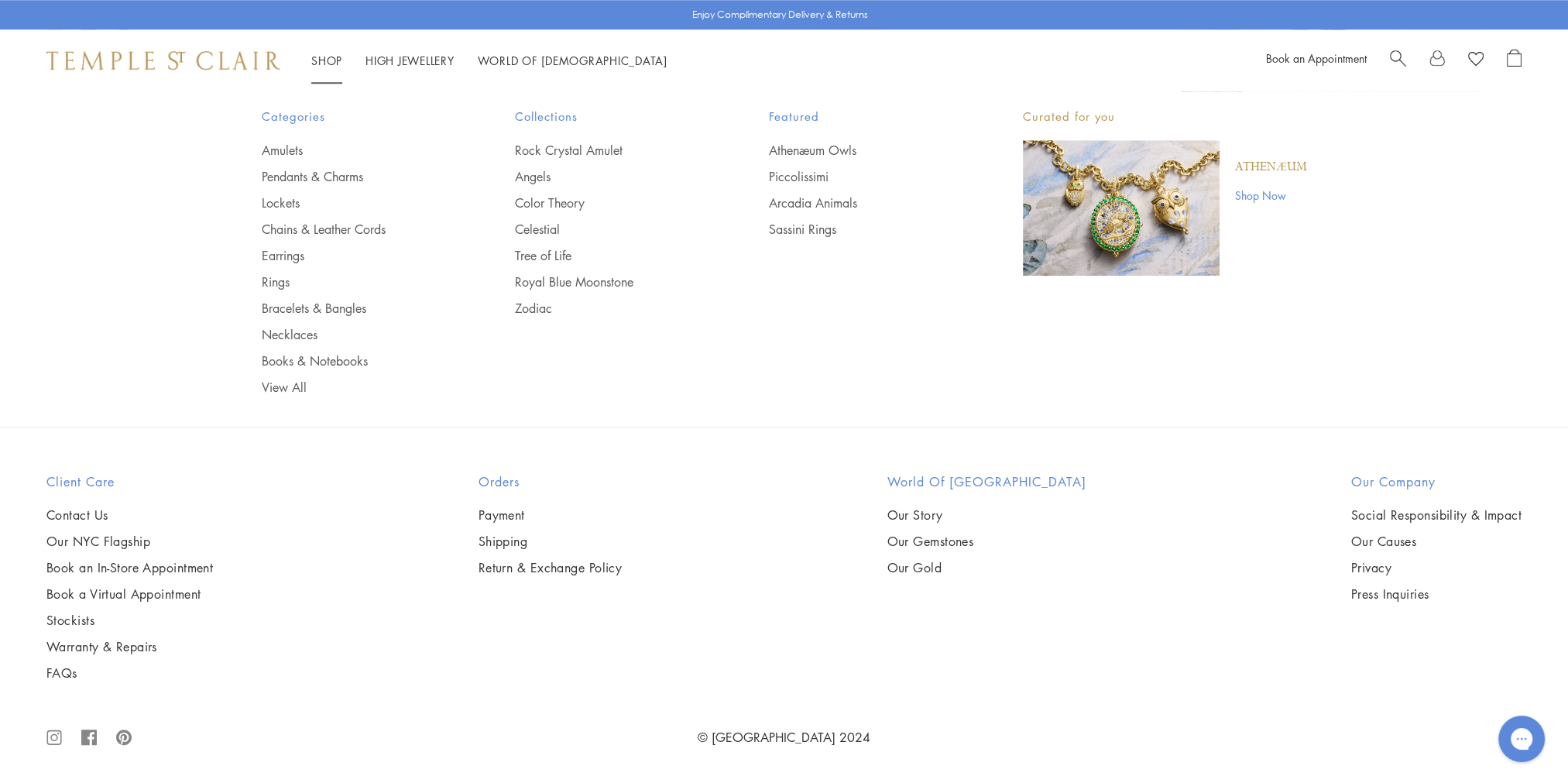
click at [189, 70] on div at bounding box center [163, 61] width 234 height 20
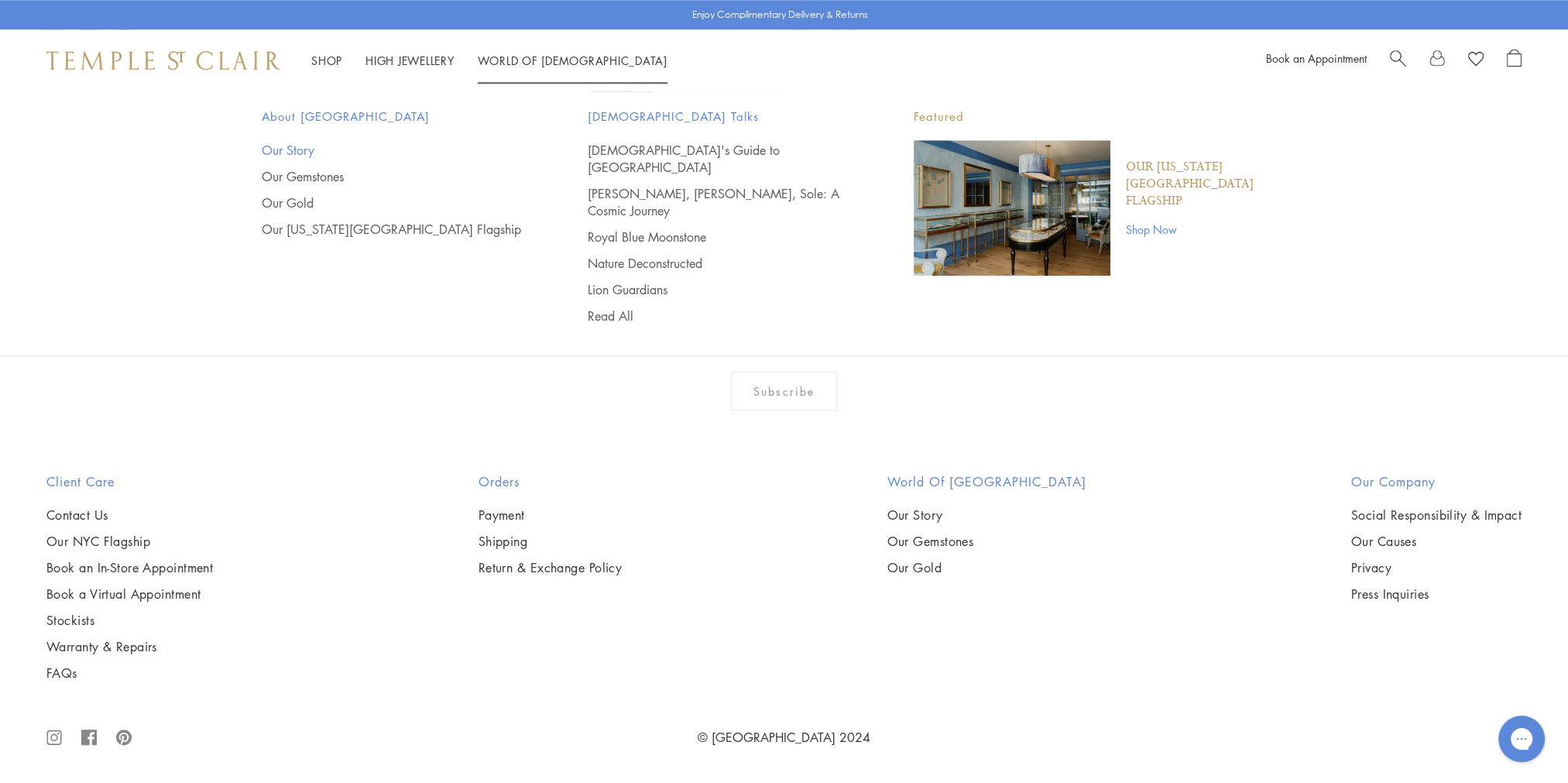
click at [292, 147] on link "Our Story" at bounding box center [394, 150] width 264 height 17
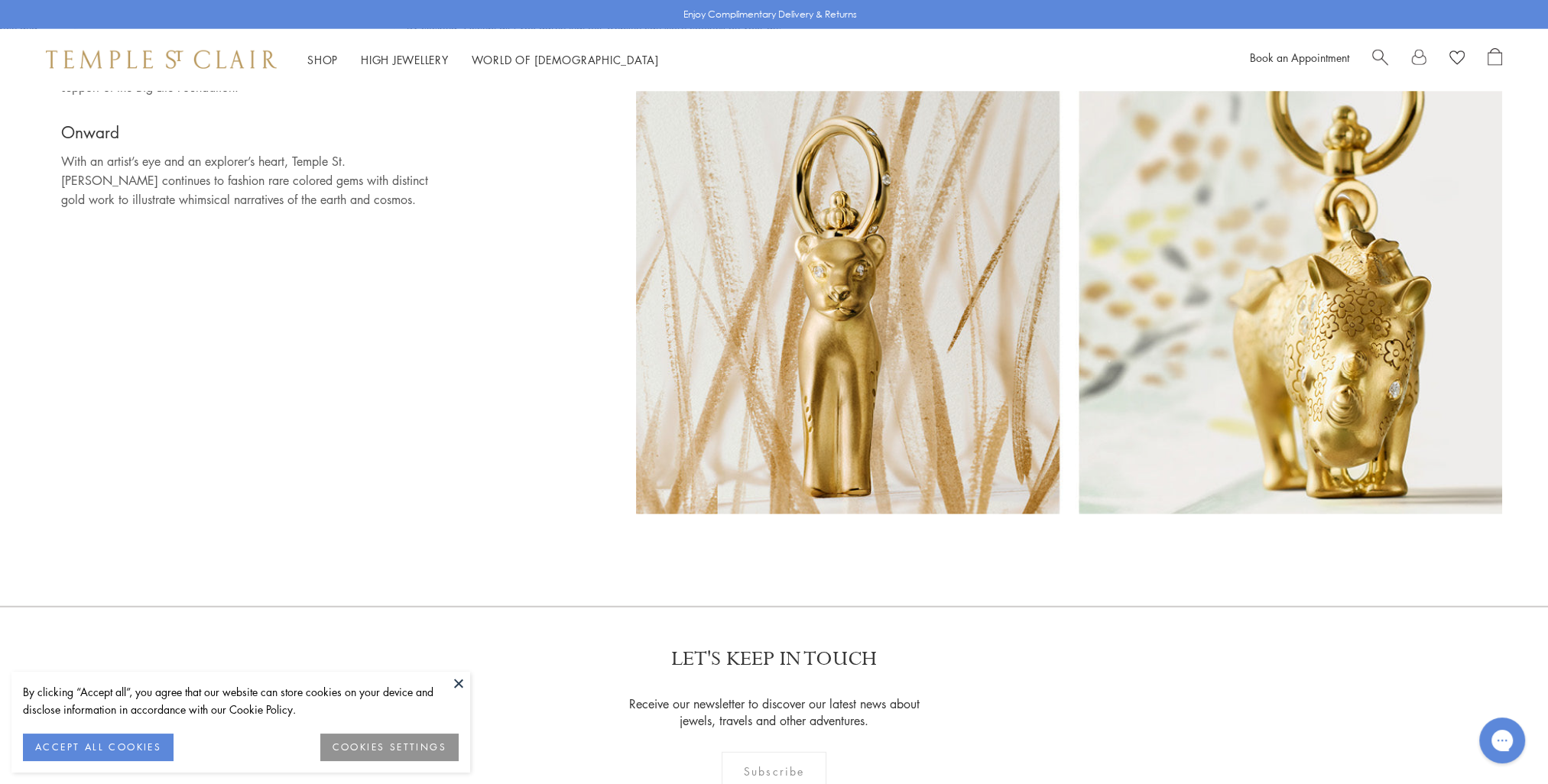
scroll to position [13125, 0]
